Goal: Communication & Community: Ask a question

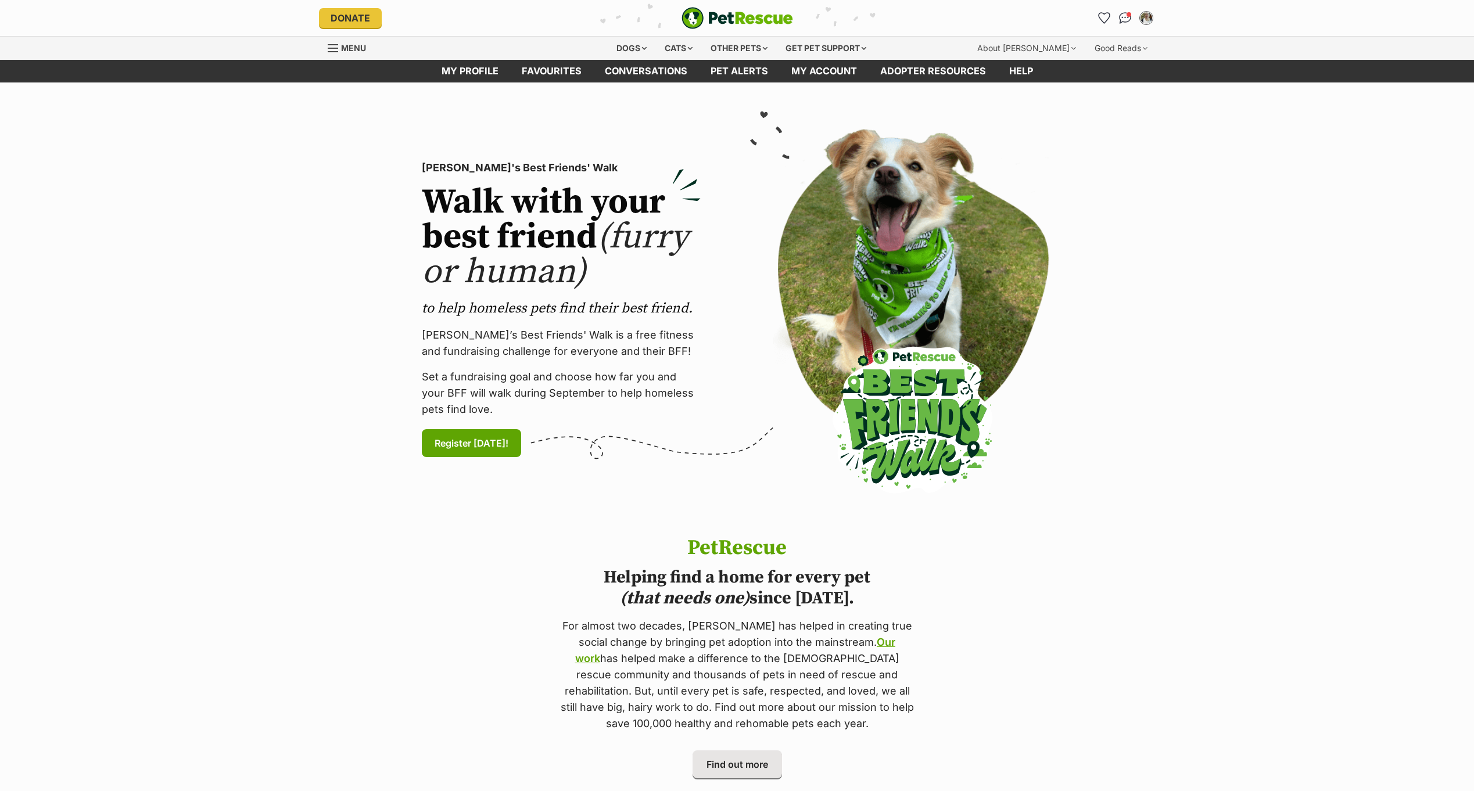
click at [334, 41] on link "Menu" at bounding box center [351, 47] width 46 height 21
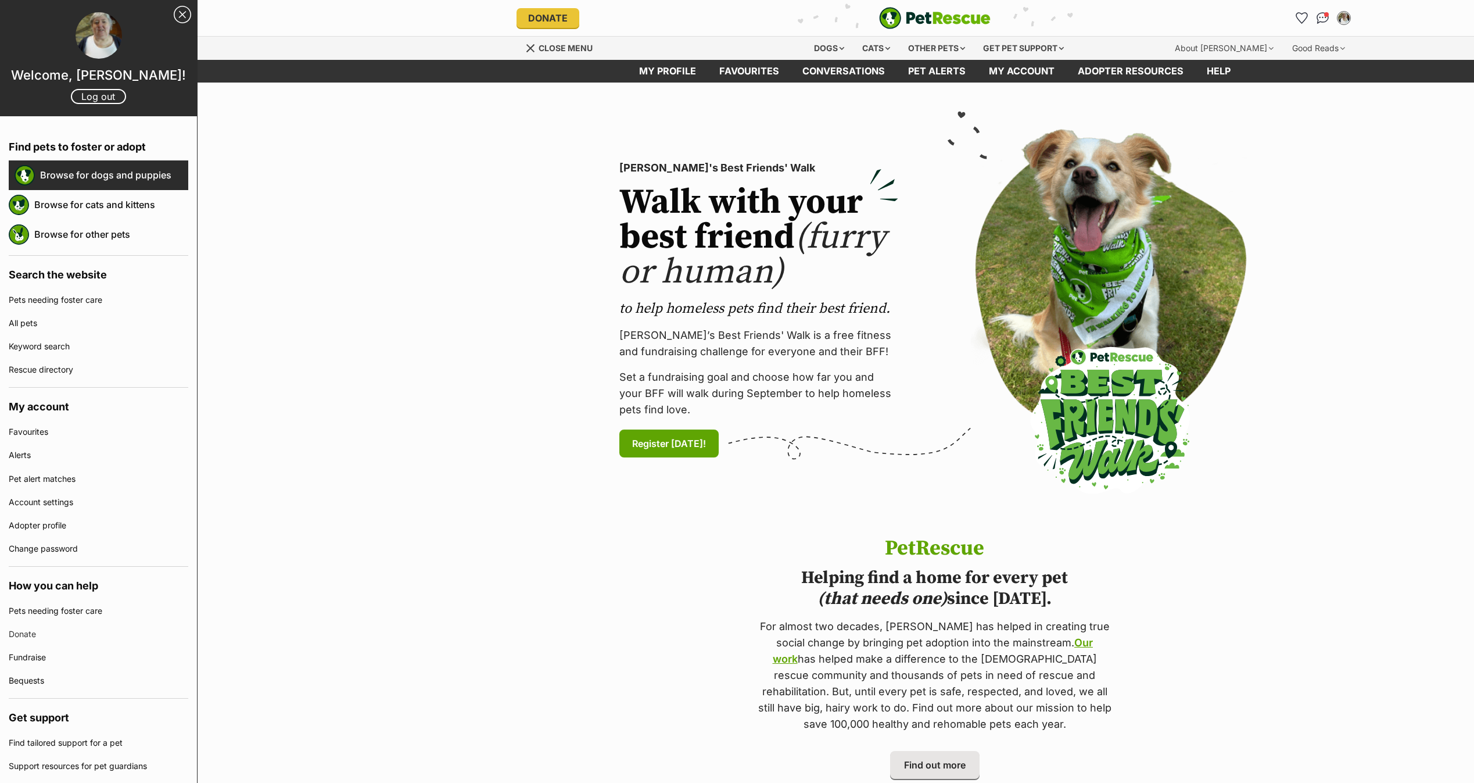
click at [105, 173] on link "Browse for dogs and puppies" at bounding box center [114, 175] width 148 height 24
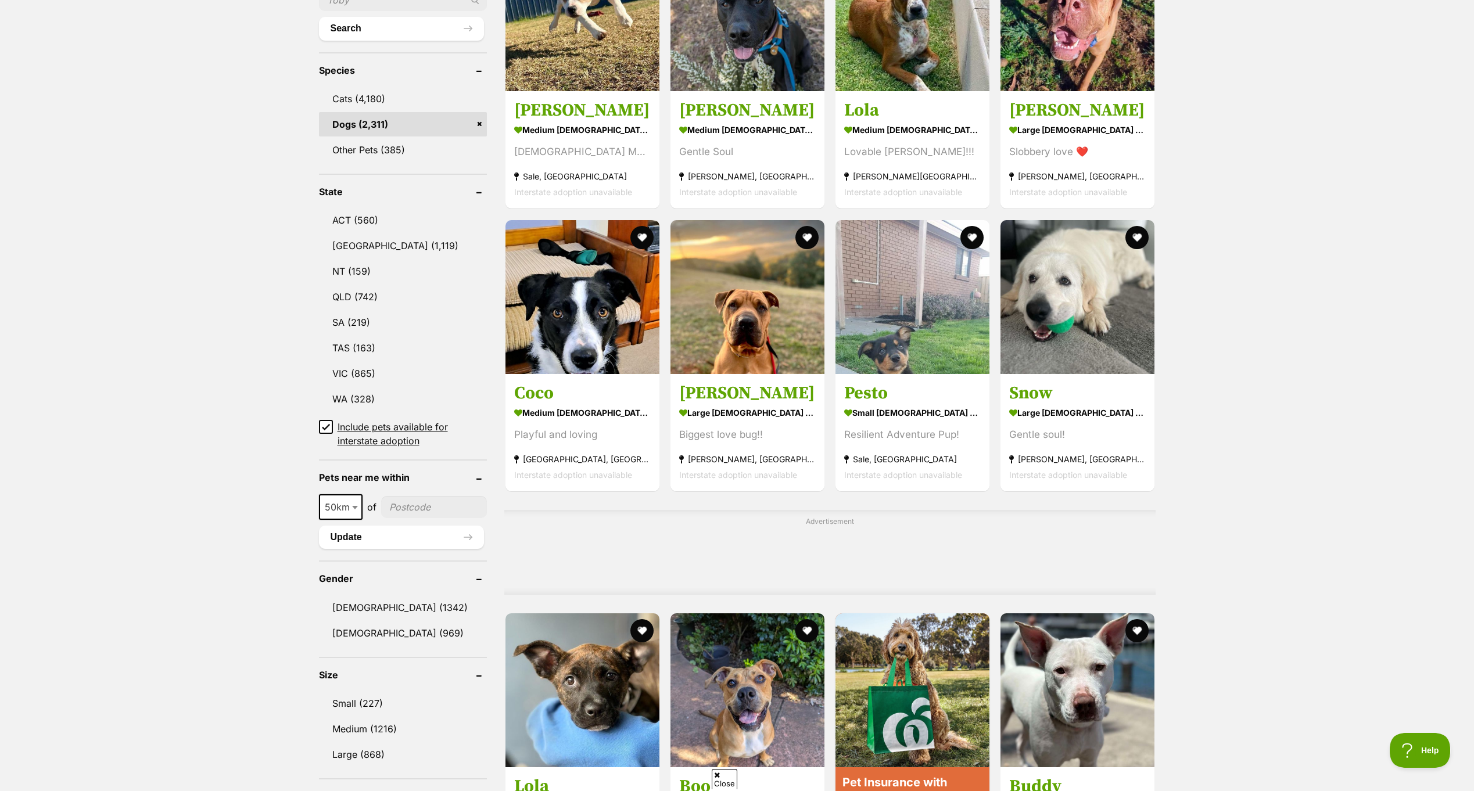
scroll to position [465, 0]
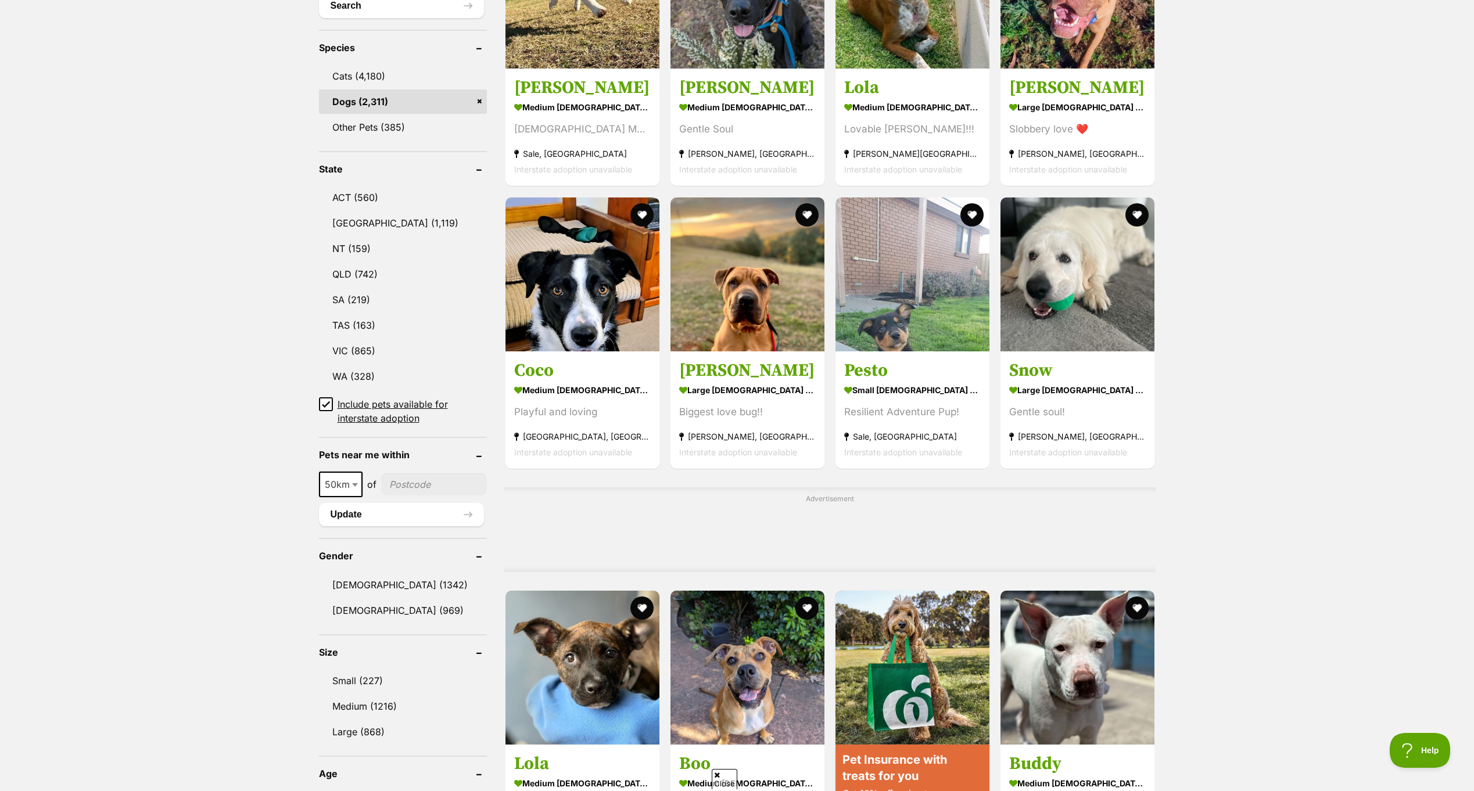
click at [443, 465] on ul "10km 25km 50km 100km 250km 50km of Update" at bounding box center [403, 494] width 168 height 66
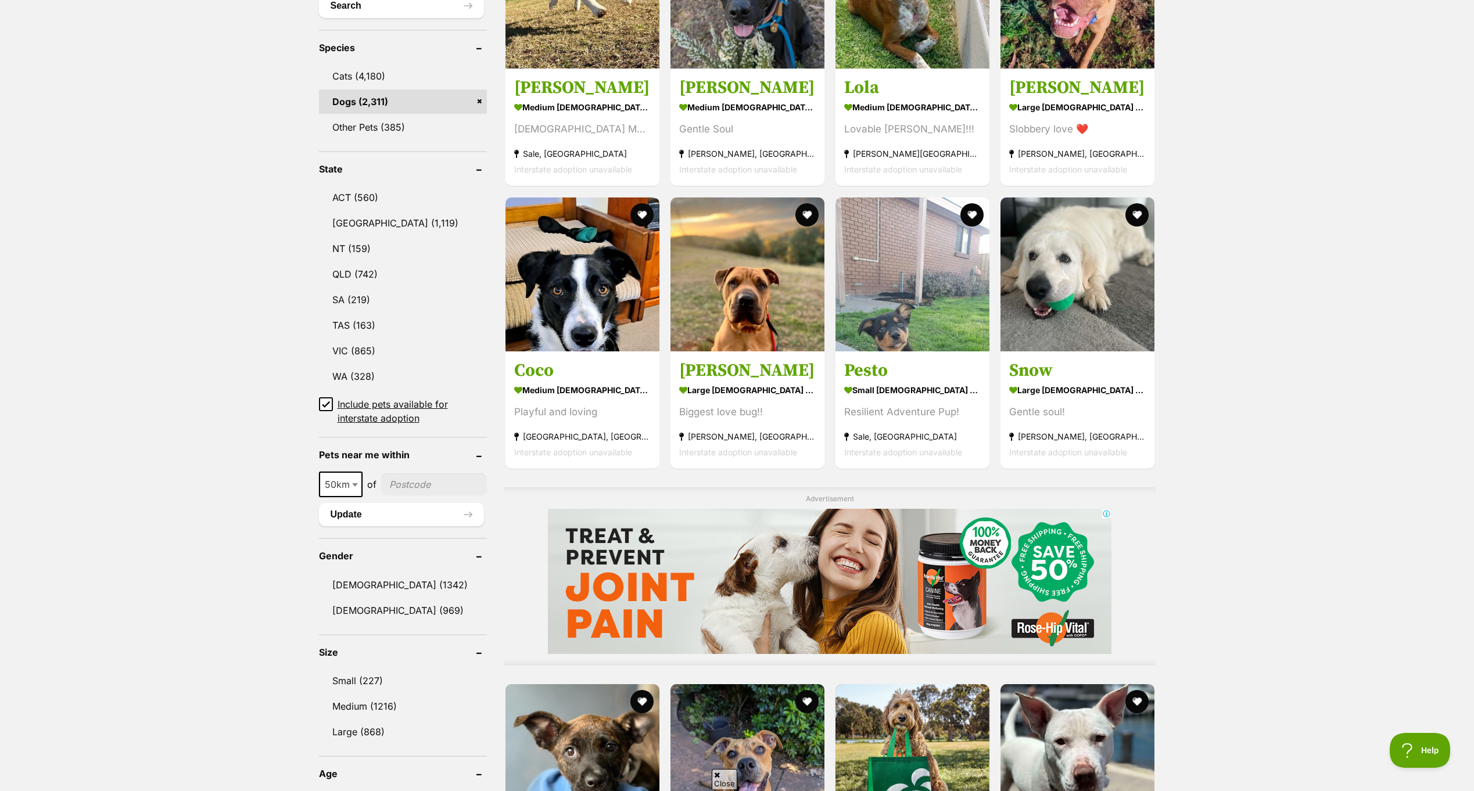
scroll to position [0, 0]
click at [435, 478] on input"] "postcode" at bounding box center [434, 485] width 106 height 22
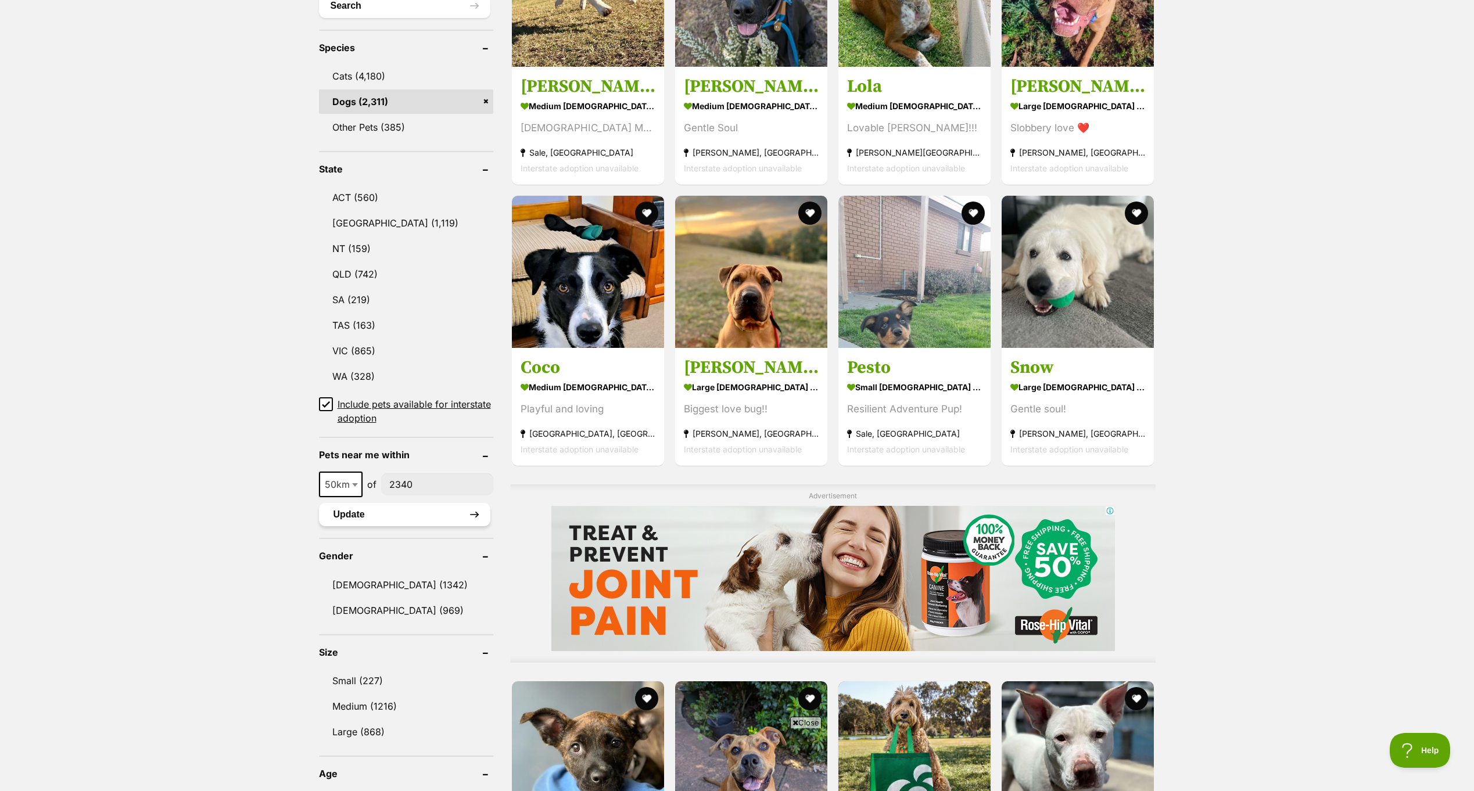
type input"] "2340"
click at [445, 504] on button "Update" at bounding box center [404, 514] width 171 height 23
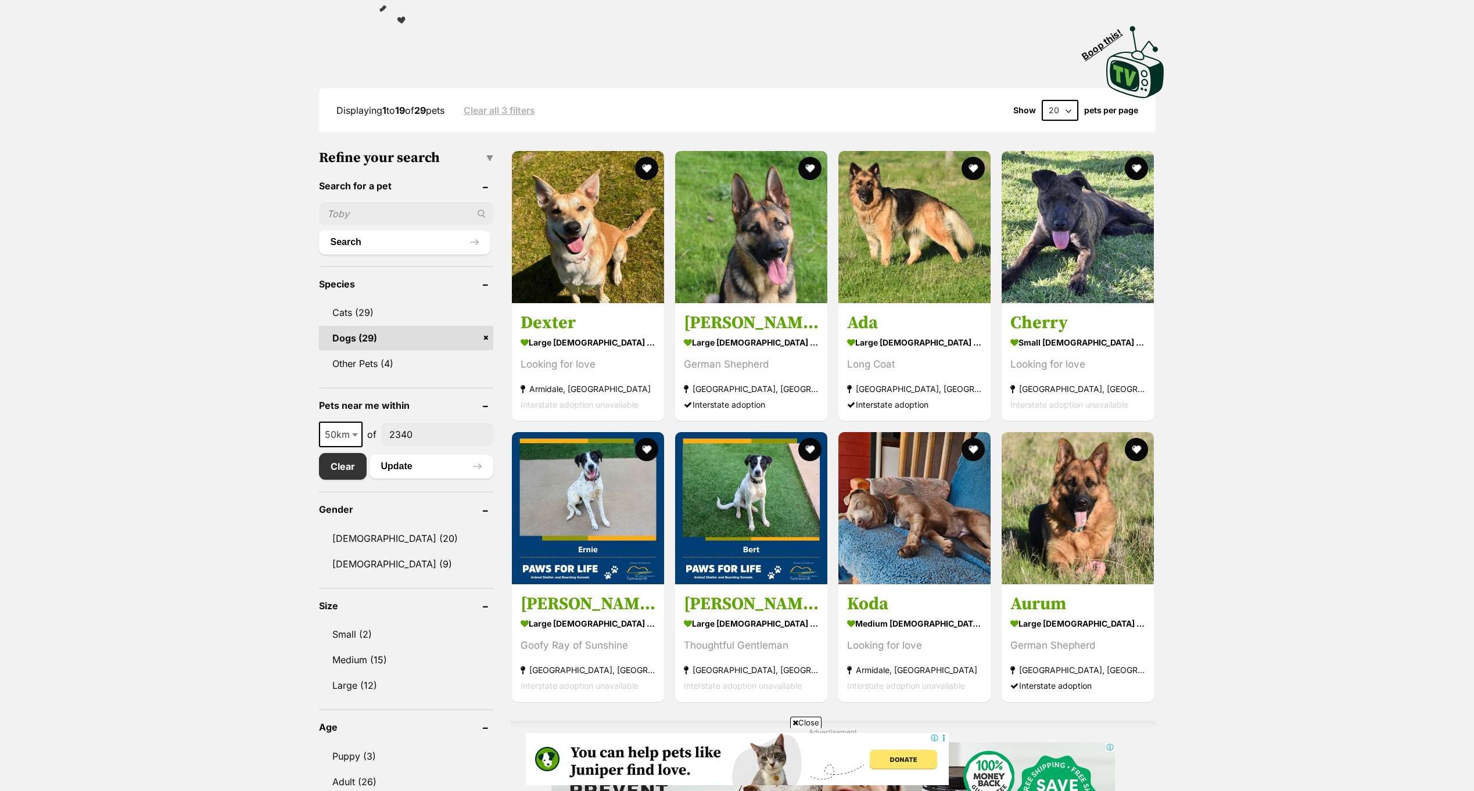
scroll to position [232, 0]
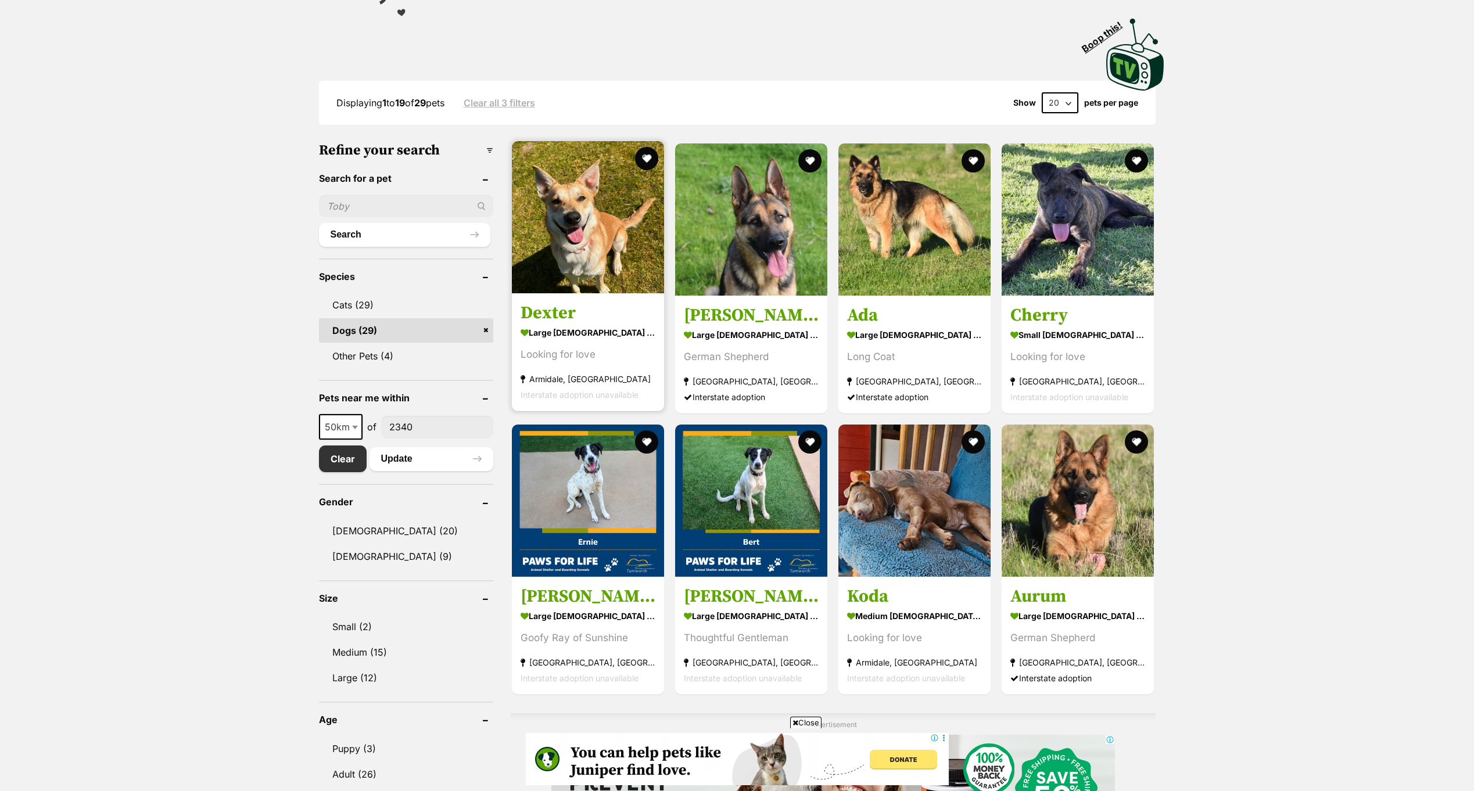
click at [542, 315] on h3 "Dexter" at bounding box center [588, 313] width 135 height 22
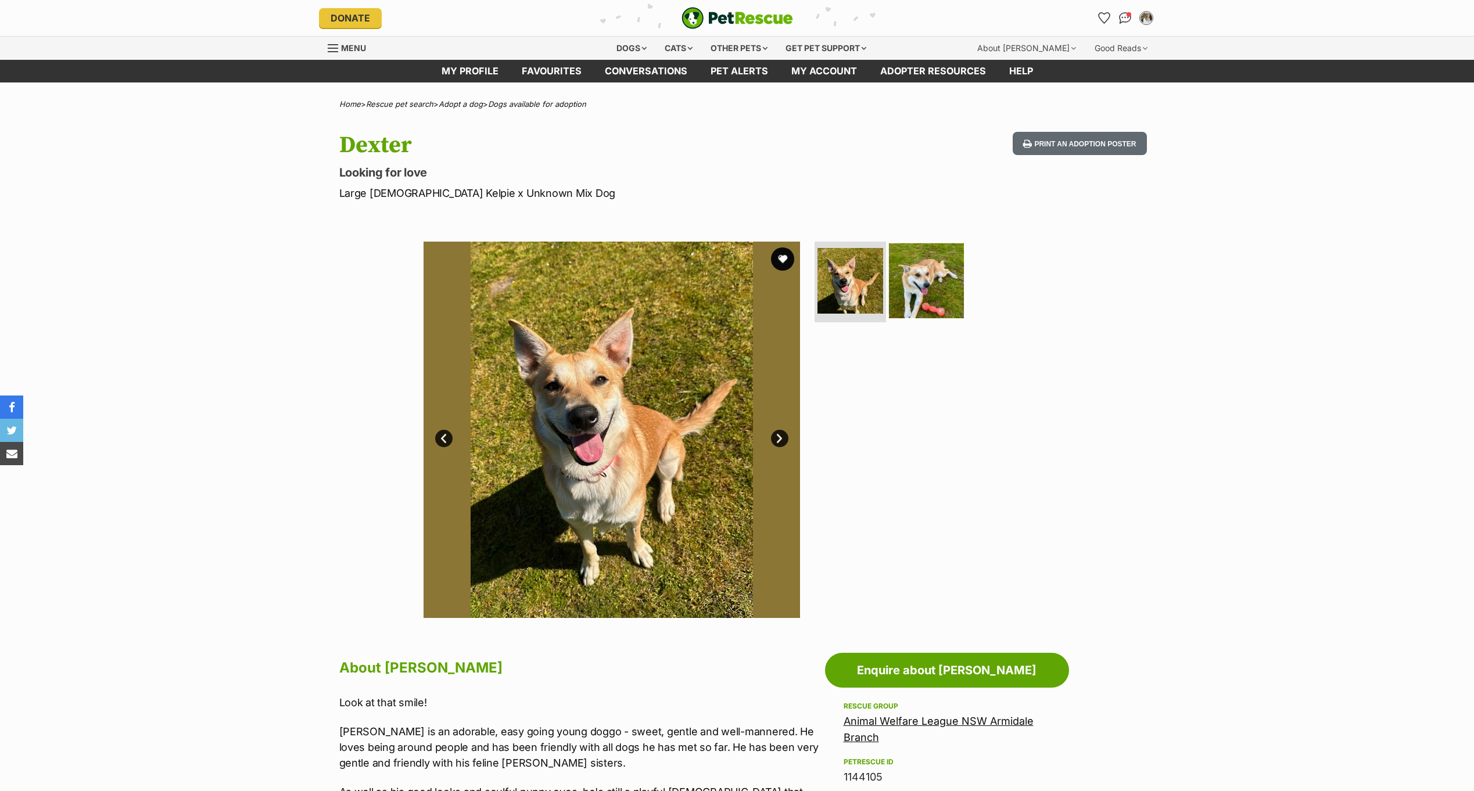
click at [934, 298] on img at bounding box center [926, 280] width 75 height 75
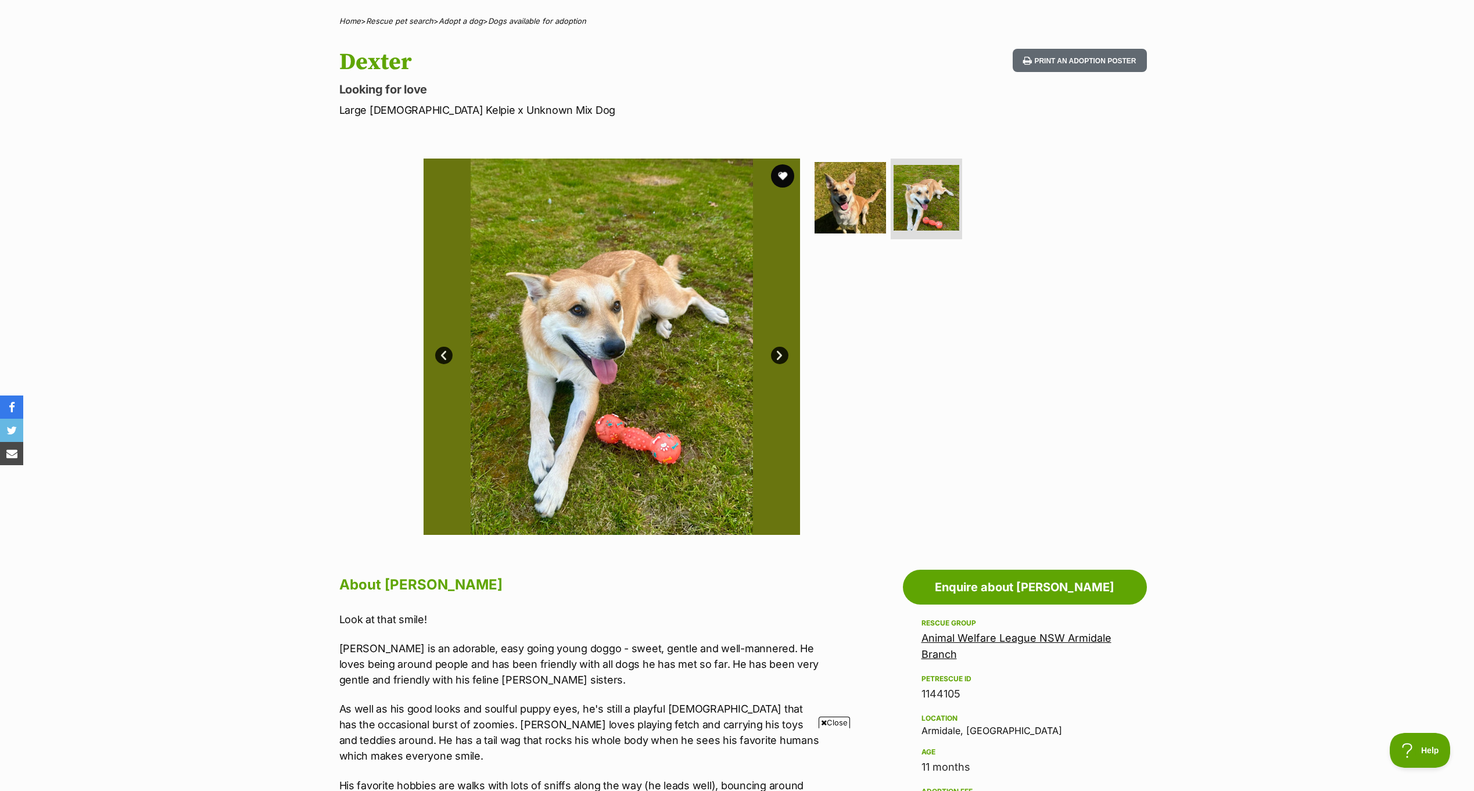
scroll to position [116, 0]
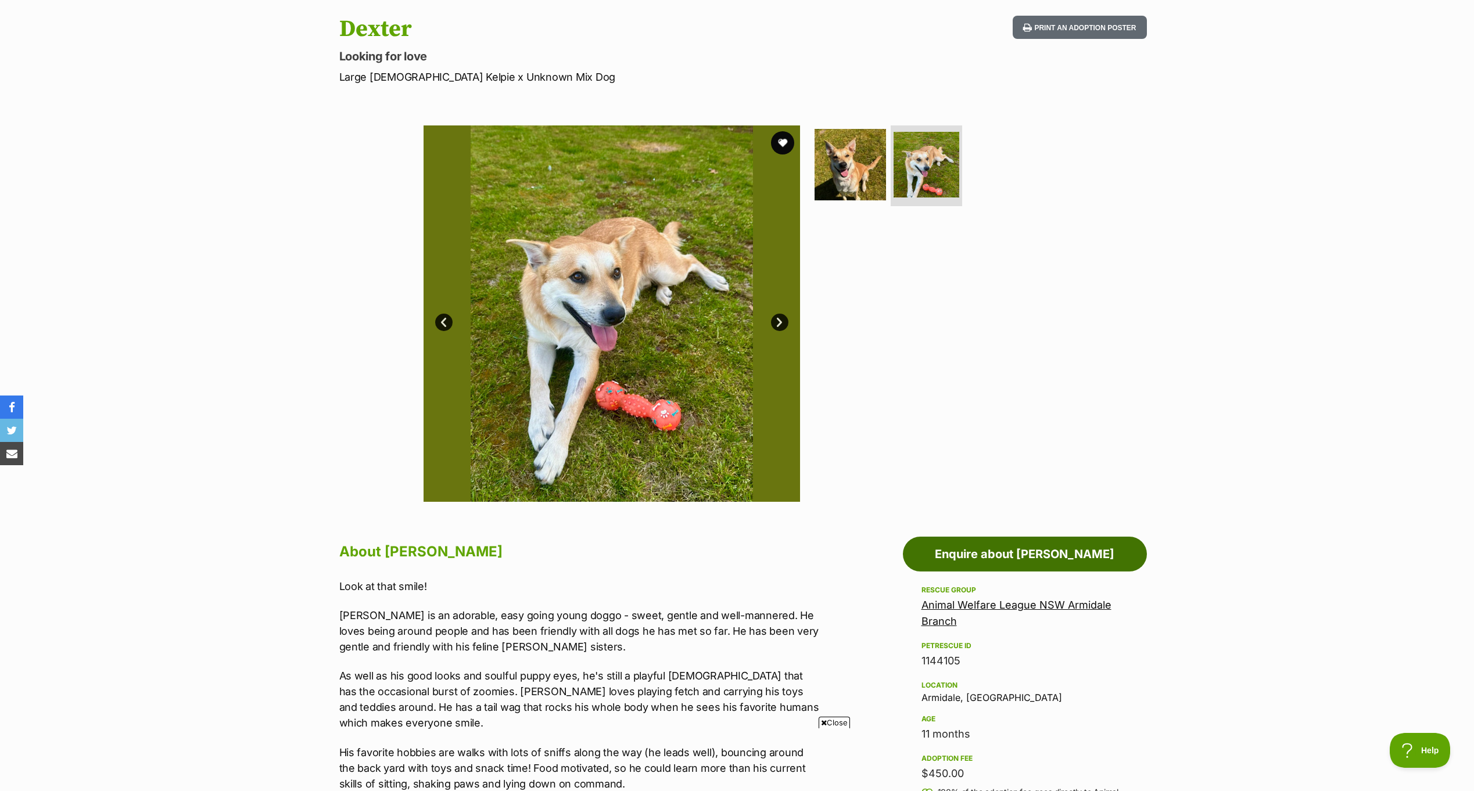
click at [1108, 556] on link "Enquire about Dexter" at bounding box center [1025, 554] width 244 height 35
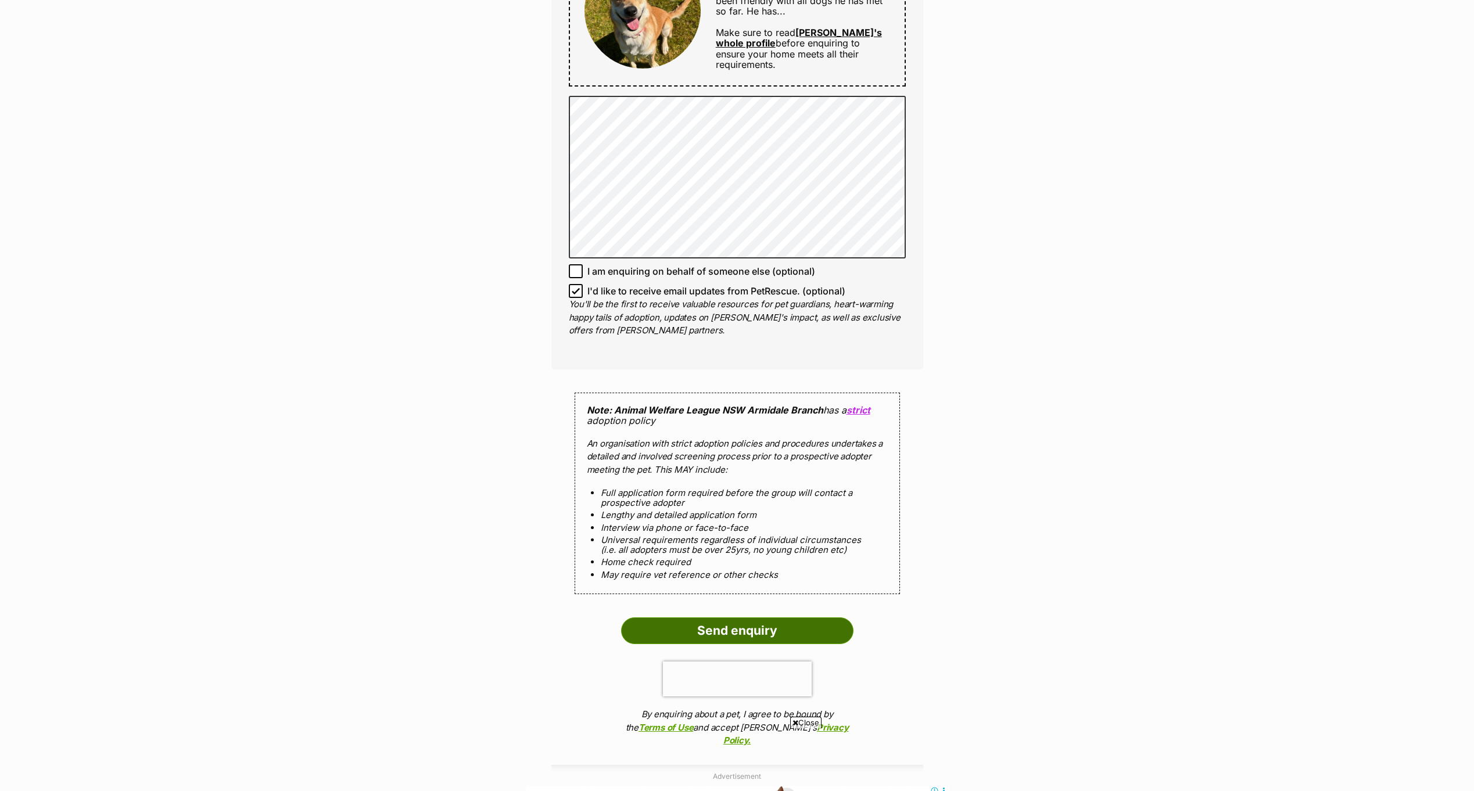
click at [743, 624] on input "Send enquiry" at bounding box center [737, 631] width 232 height 27
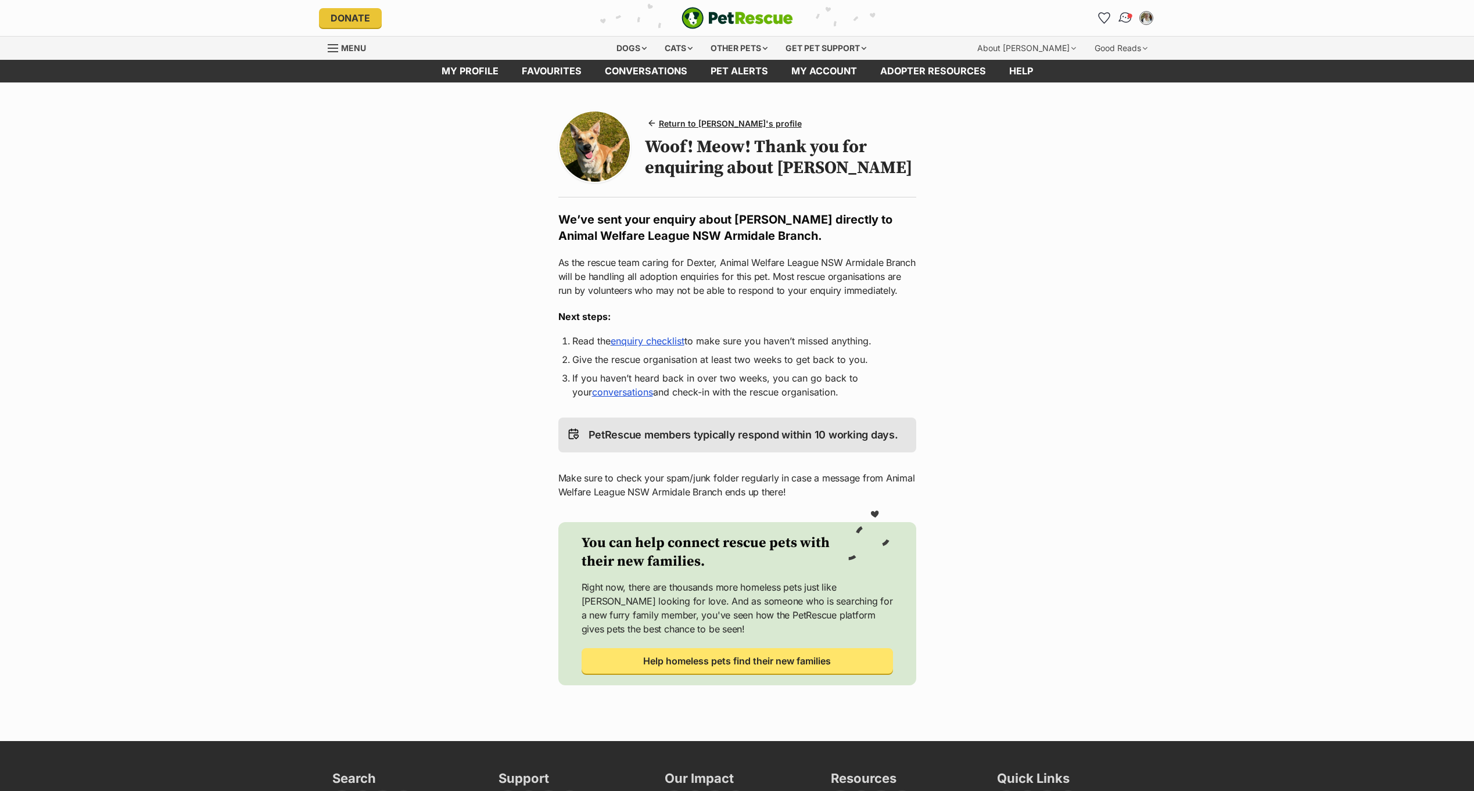
click at [1124, 18] on img "Conversations" at bounding box center [1125, 17] width 16 height 15
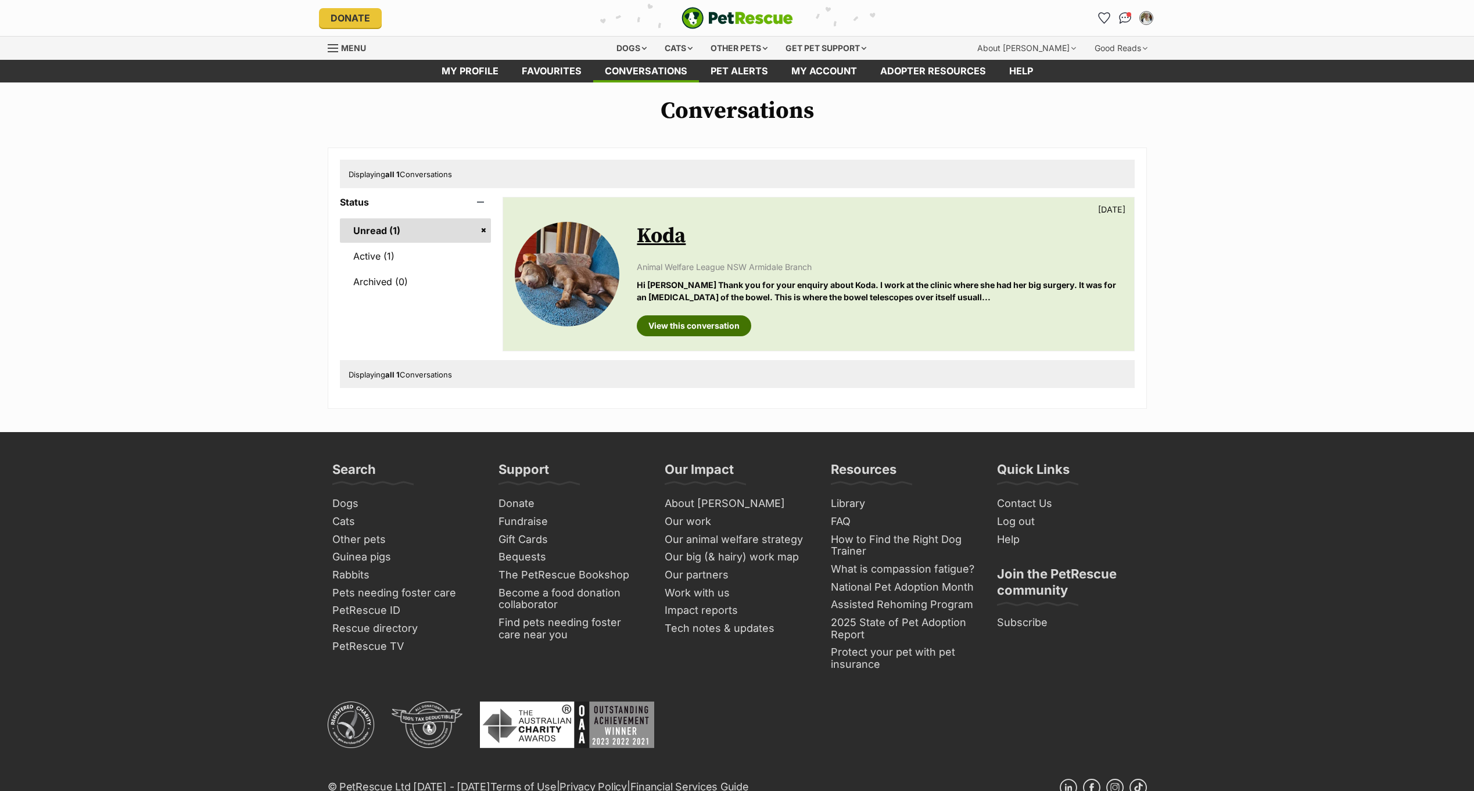
click at [716, 320] on link "View this conversation" at bounding box center [694, 326] width 114 height 21
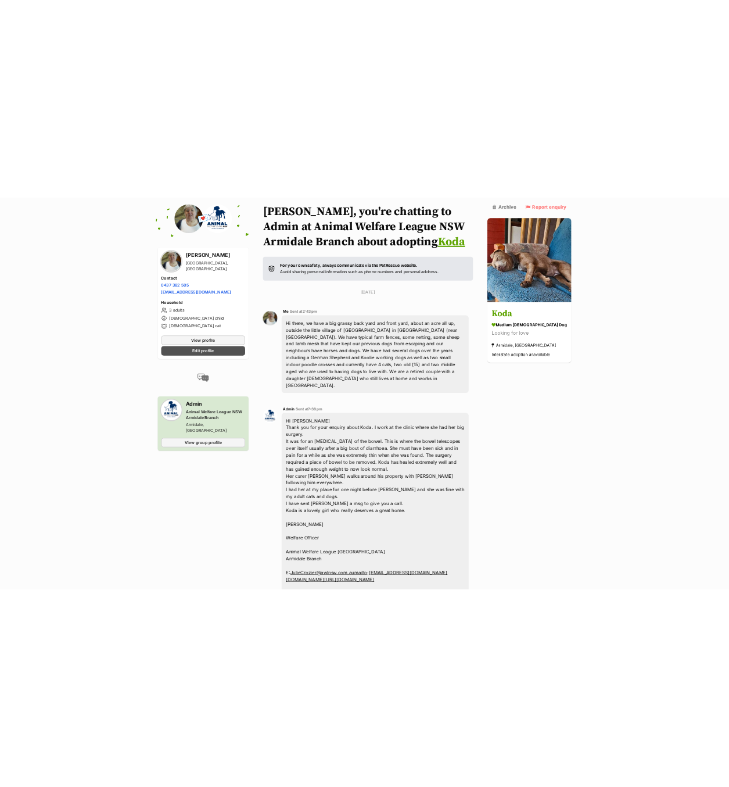
scroll to position [116, 0]
